Goal: Task Accomplishment & Management: Manage account settings

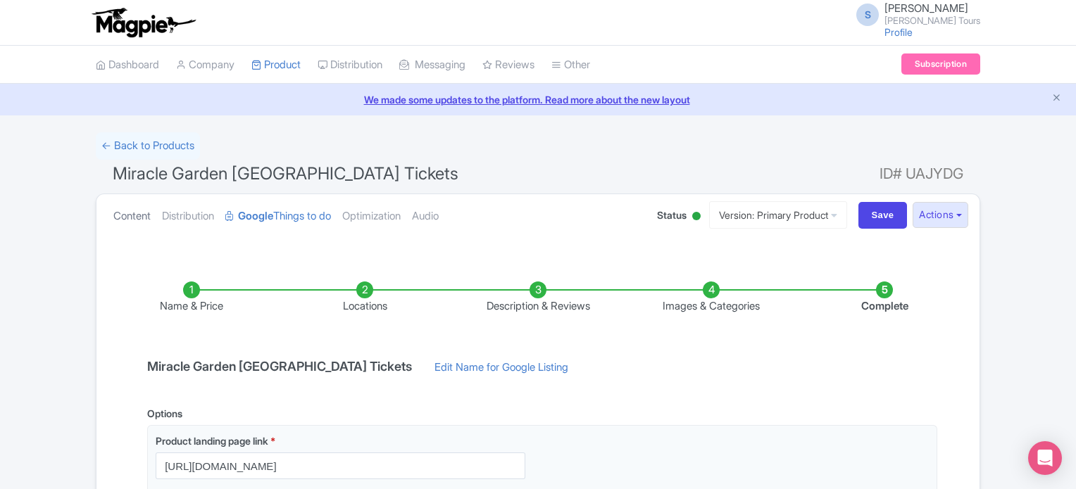
click at [132, 213] on link "Content" at bounding box center [131, 216] width 37 height 44
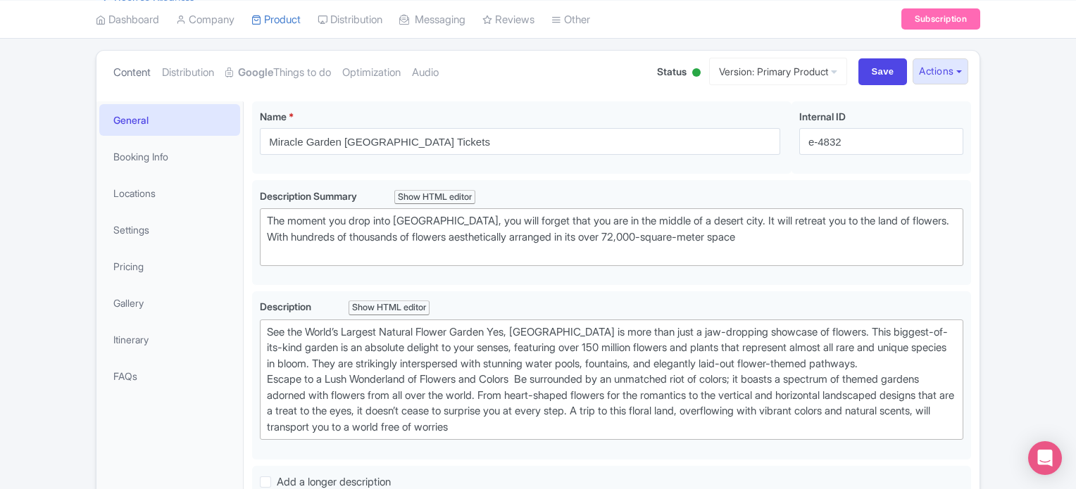
scroll to position [282, 0]
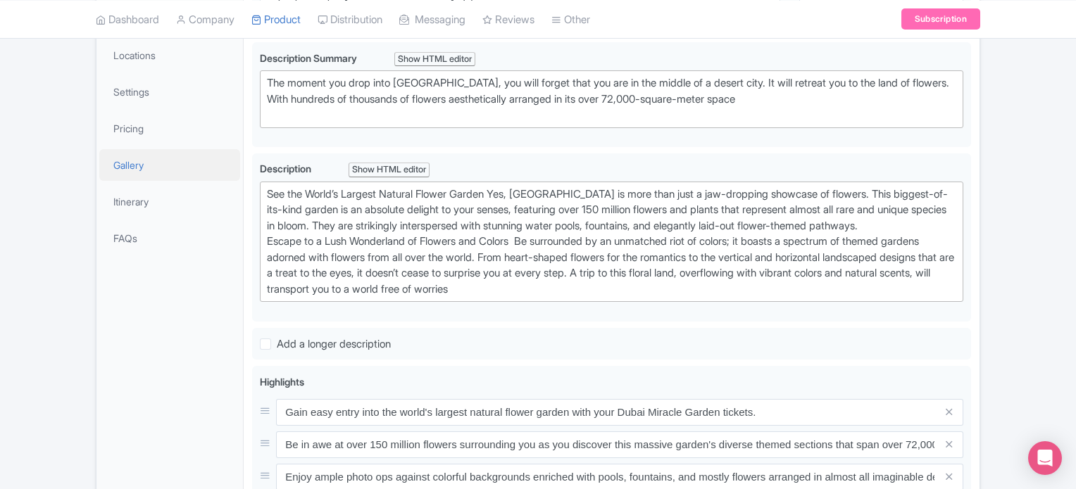
click at [122, 165] on link "Gallery" at bounding box center [169, 165] width 141 height 32
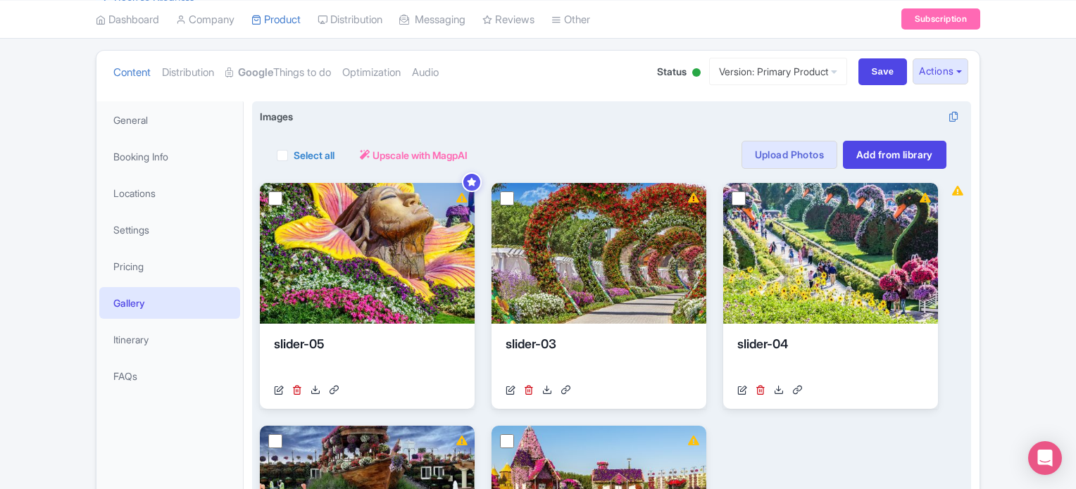
scroll to position [141, 0]
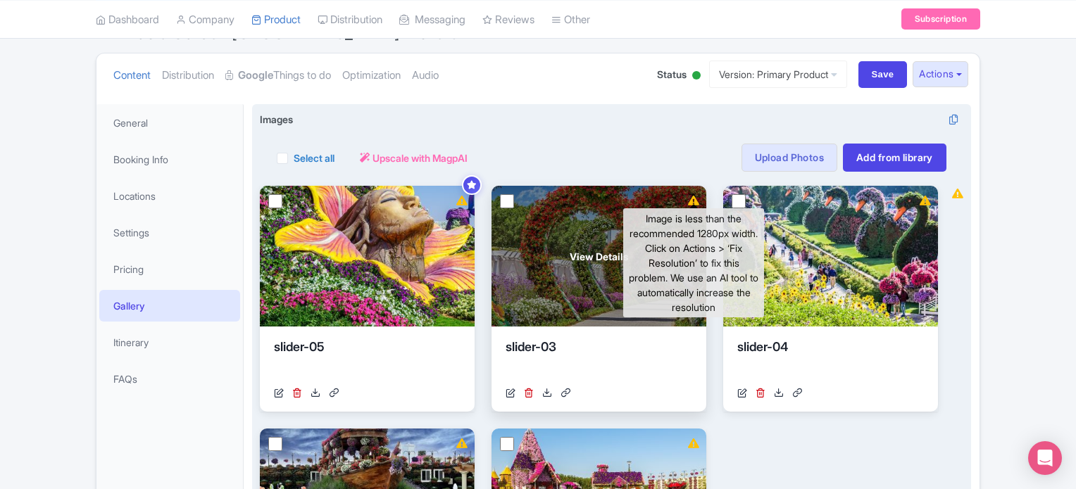
click at [695, 199] on icon at bounding box center [693, 201] width 11 height 10
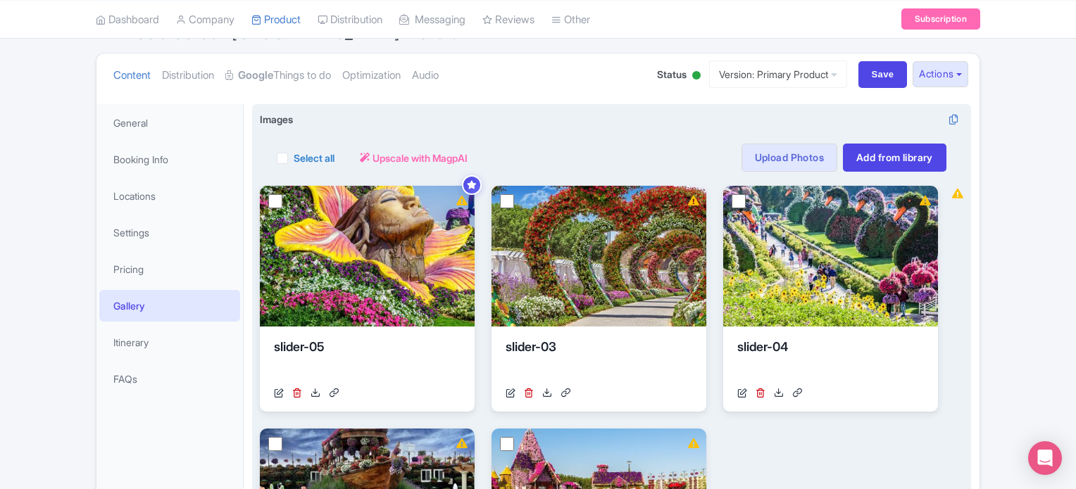
click at [699, 196] on div "View Details" at bounding box center [599, 256] width 215 height 141
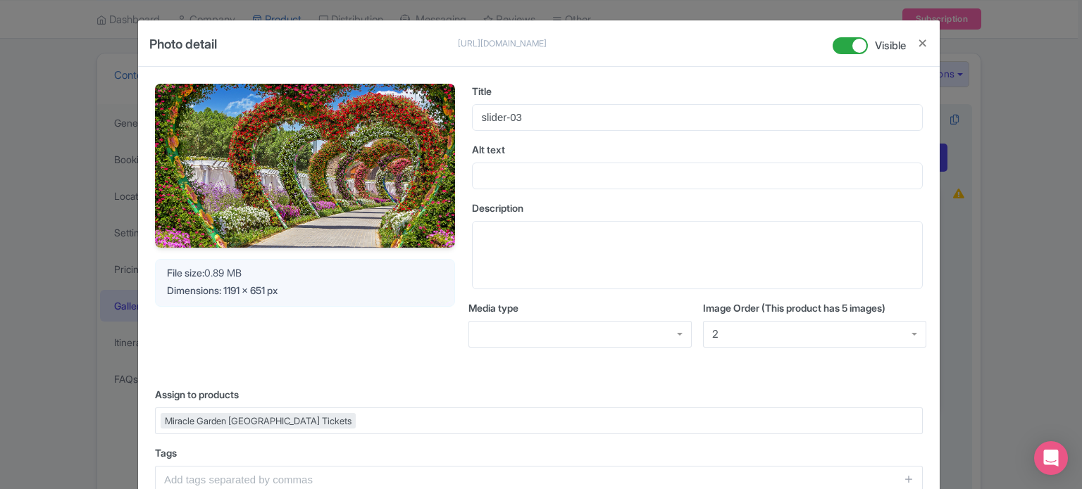
click at [741, 332] on div "2" at bounding box center [814, 334] width 223 height 27
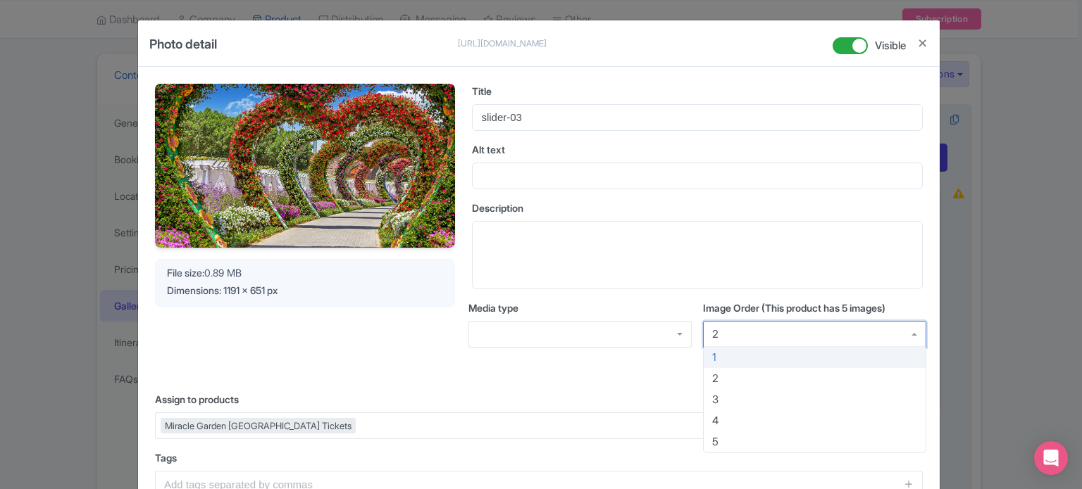
click at [327, 346] on div "Your Image is being upscaled File size: 0.89 MB Dimensions: 1191 x 651 px" at bounding box center [305, 230] width 300 height 292
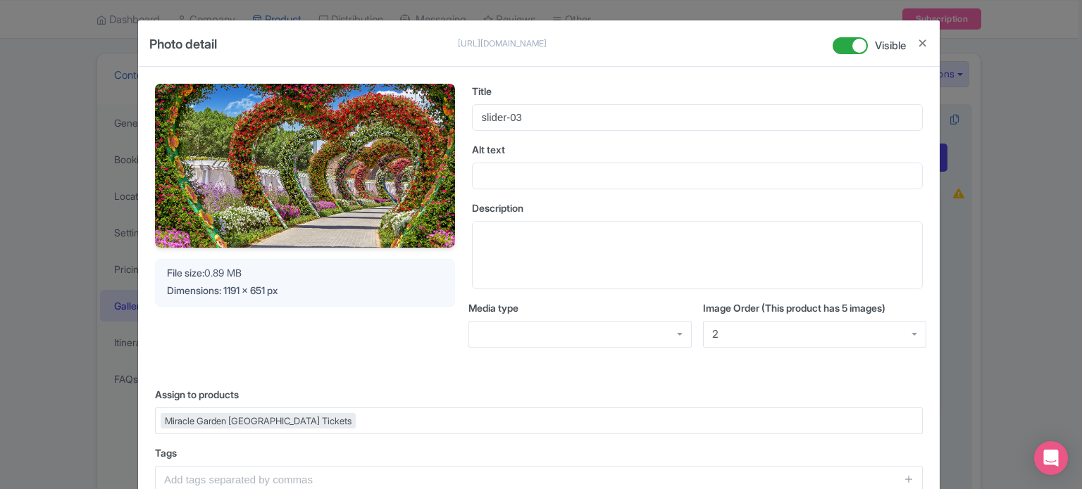
click at [237, 287] on span "Dimensions: 1191 x 651 px" at bounding box center [222, 291] width 111 height 12
click at [223, 291] on span "Dimensions: 1191 x 651 px" at bounding box center [222, 291] width 111 height 12
click at [924, 38] on button "Close" at bounding box center [922, 44] width 11 height 18
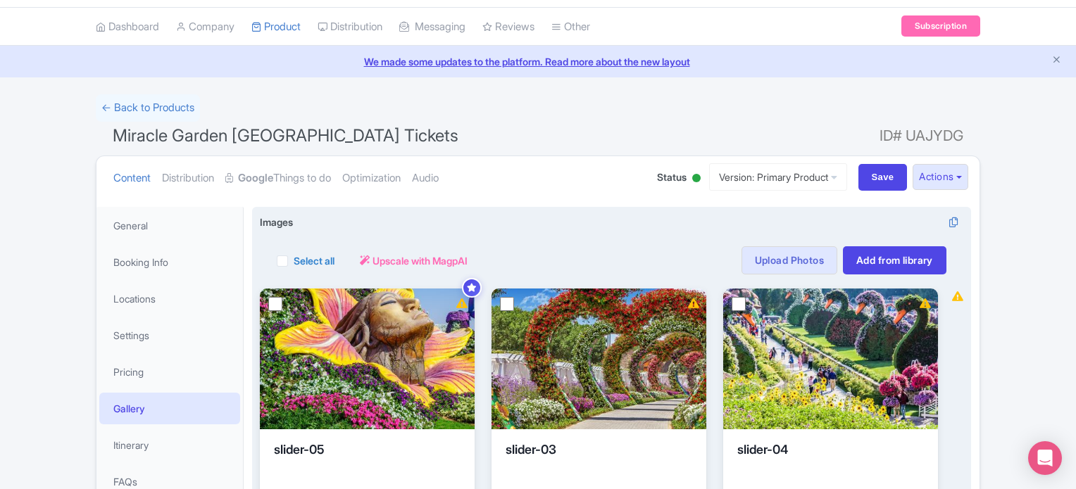
scroll to position [0, 0]
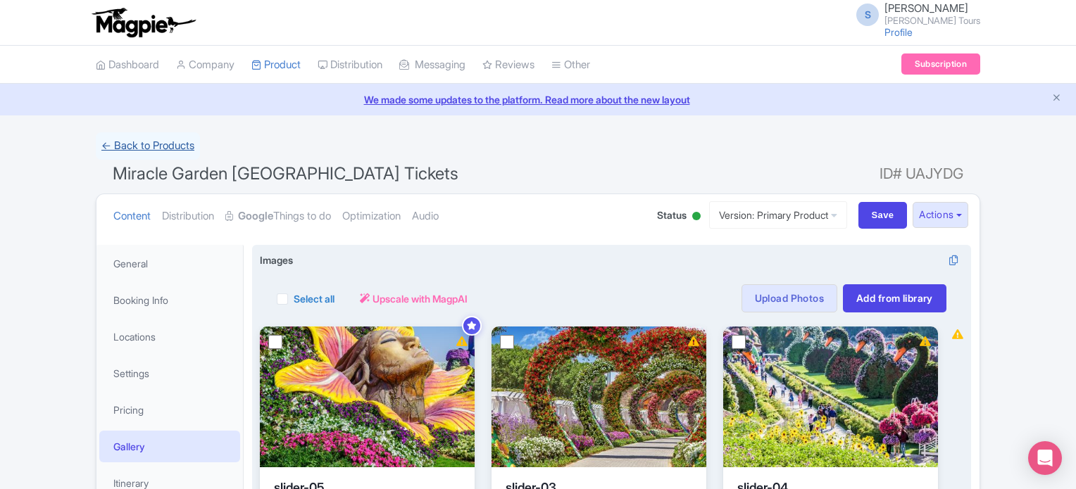
click at [128, 145] on link "← Back to Products" at bounding box center [148, 145] width 104 height 27
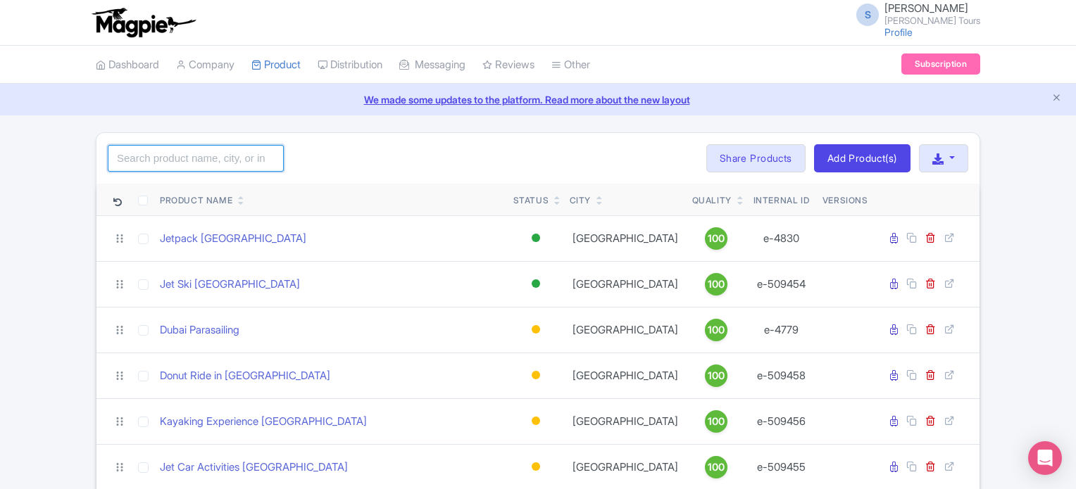
click at [216, 161] on input "search" at bounding box center [196, 158] width 176 height 27
type input "kids"
click button "Search" at bounding box center [0, 0] width 0 height 0
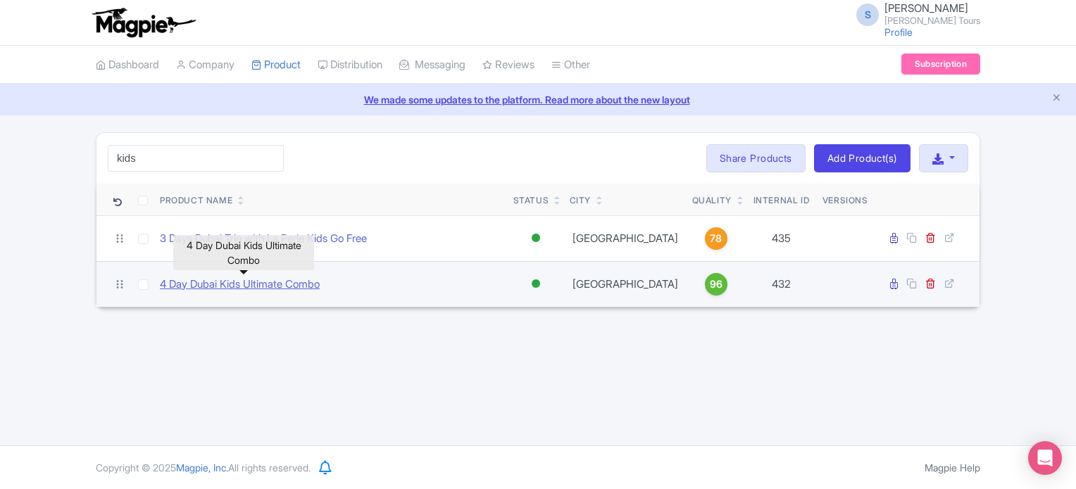
click at [276, 284] on link "4 Day Dubai Kids Ultimate Combo" at bounding box center [240, 285] width 160 height 16
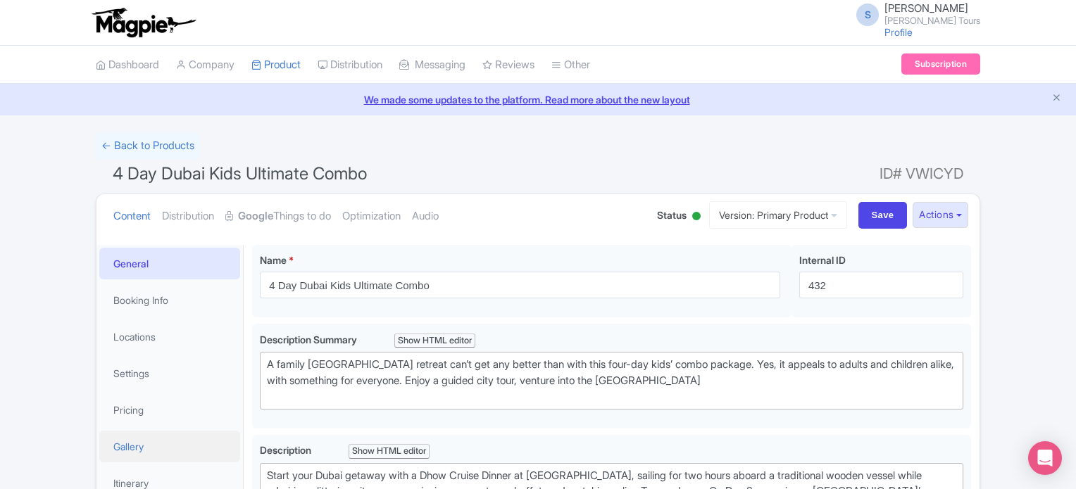
click at [126, 439] on link "Gallery" at bounding box center [169, 447] width 141 height 32
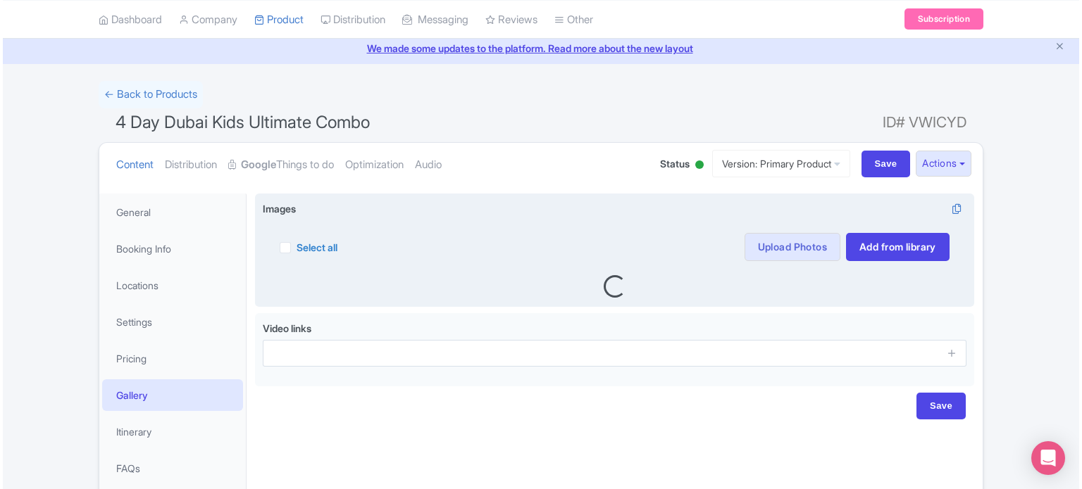
scroll to position [126, 0]
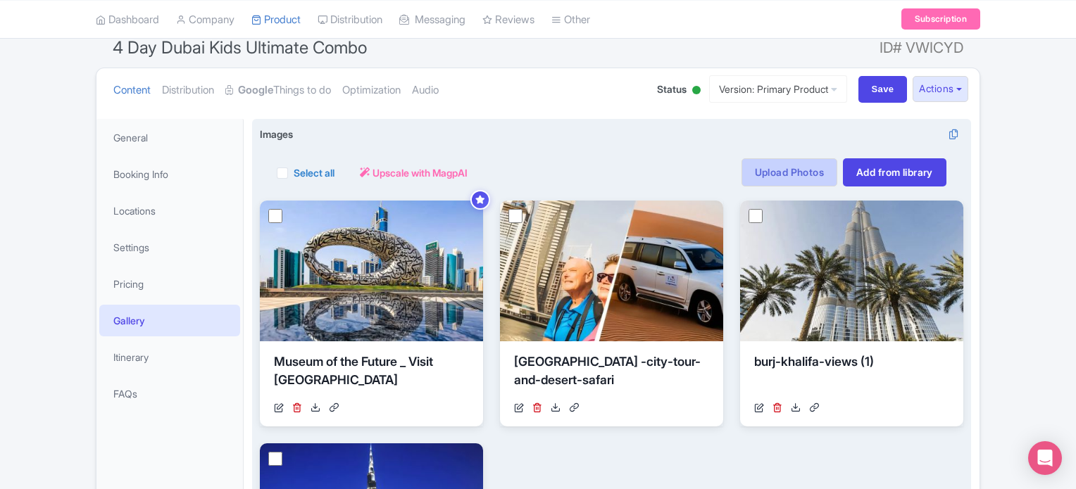
click at [785, 173] on link "Upload Photos" at bounding box center [790, 172] width 96 height 28
click at [768, 176] on link "Upload Photos" at bounding box center [790, 172] width 96 height 28
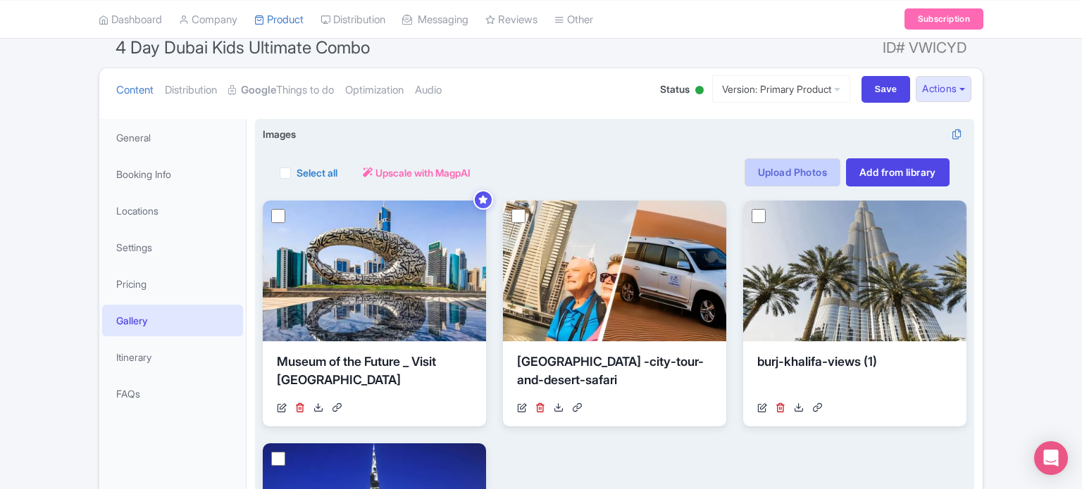
click at [782, 170] on link "Upload Photos" at bounding box center [792, 172] width 96 height 28
